Goal: Find specific page/section: Find specific page/section

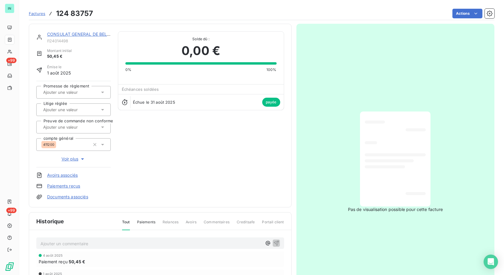
scroll to position [86, 0]
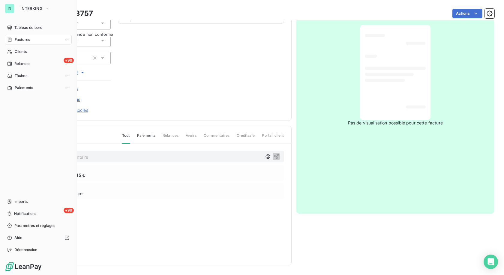
click at [22, 37] on span "Factures" at bounding box center [22, 39] width 15 height 5
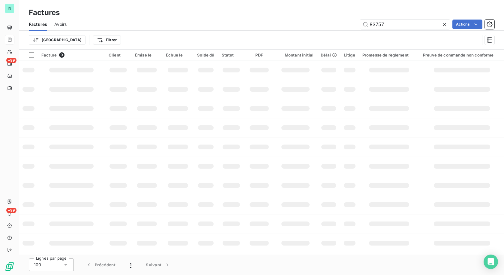
drag, startPoint x: 392, startPoint y: 23, endPoint x: 316, endPoint y: 29, distance: 76.2
click at [316, 29] on div "Factures Avoirs 83757 Actions" at bounding box center [261, 24] width 485 height 13
type input "85959"
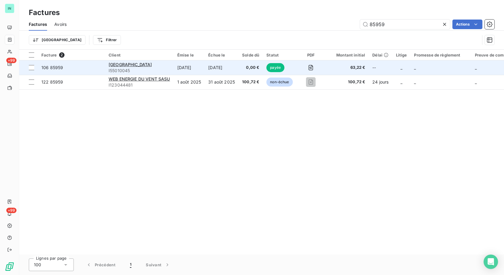
click at [196, 69] on td "[DATE]" at bounding box center [189, 67] width 31 height 14
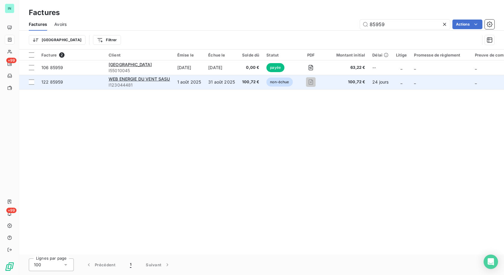
click at [148, 84] on span "I123044481" at bounding box center [140, 85] width 62 height 6
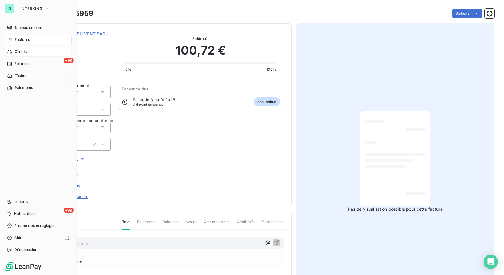
click at [20, 50] on span "Clients" at bounding box center [21, 51] width 12 height 5
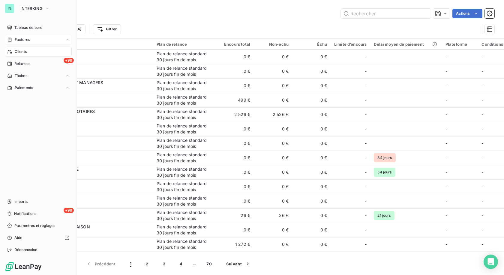
click at [16, 41] on span "Factures" at bounding box center [22, 39] width 15 height 5
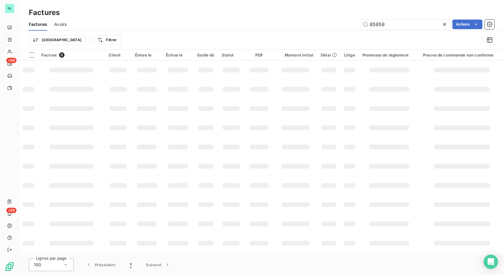
drag, startPoint x: 400, startPoint y: 23, endPoint x: 353, endPoint y: 25, distance: 46.5
click at [353, 25] on div "85959 Actions" at bounding box center [284, 25] width 421 height 10
type input "138533"
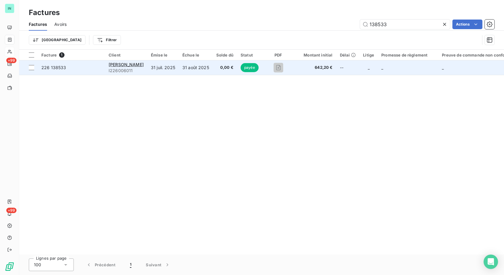
click at [121, 69] on span "I226006011" at bounding box center [126, 71] width 35 height 6
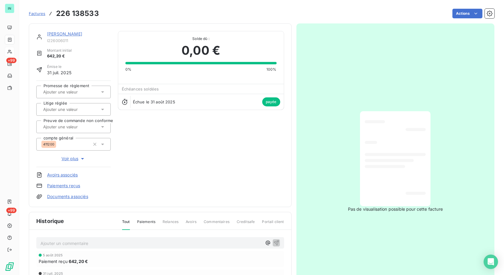
scroll to position [1, 0]
